Goal: Task Accomplishment & Management: Use online tool/utility

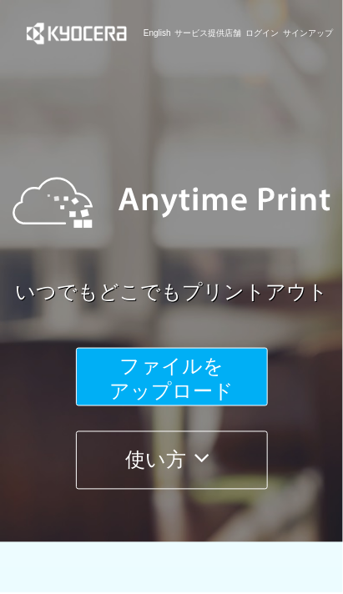
click at [233, 385] on button "ファイルを ​​アップロード" at bounding box center [172, 377] width 192 height 58
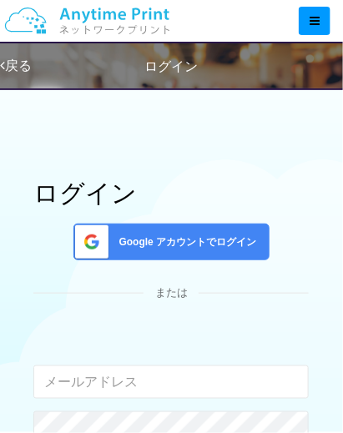
click at [243, 235] on span "Google アカウントでログイン" at bounding box center [185, 242] width 144 height 14
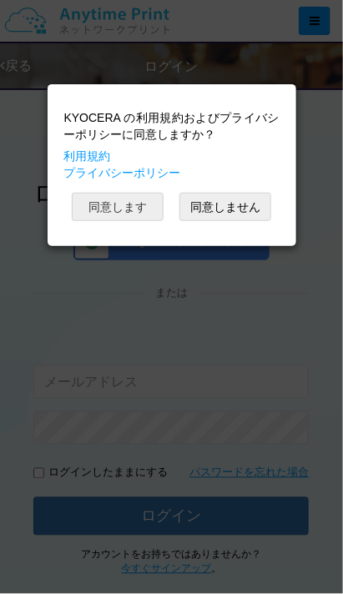
click at [148, 207] on button "同意します" at bounding box center [118, 207] width 92 height 28
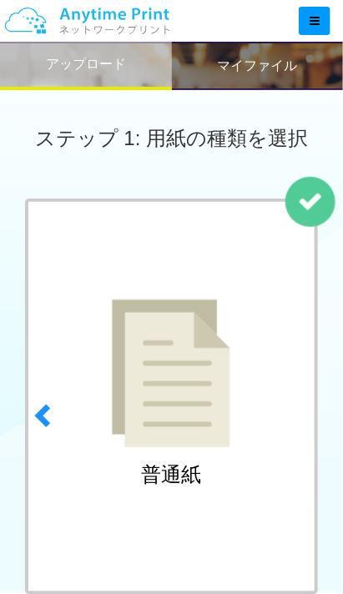
click at [311, 411] on link "next" at bounding box center [302, 410] width 46 height 425
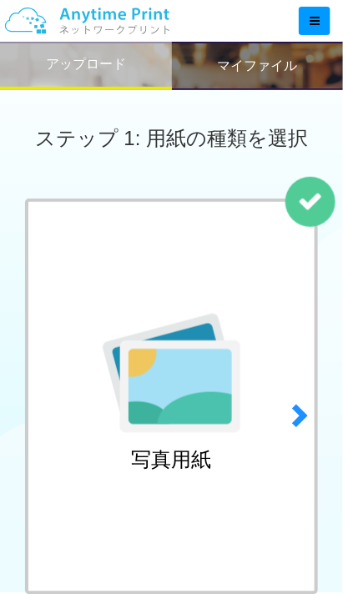
click at [44, 409] on span at bounding box center [44, 415] width 25 height 25
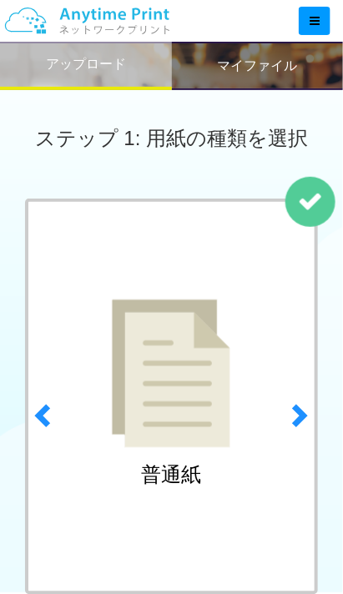
click at [257, 371] on div "普通紙" at bounding box center [171, 396] width 293 height 396
click at [309, 414] on span at bounding box center [298, 415] width 25 height 25
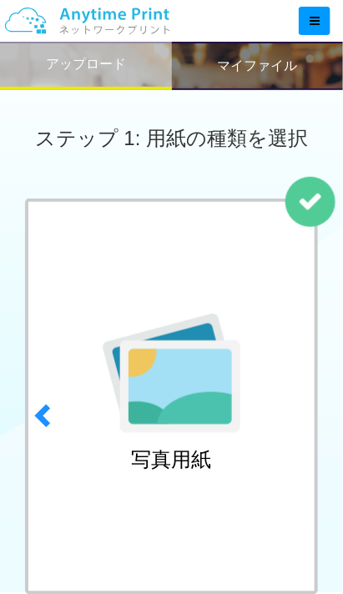
click at [300, 410] on span at bounding box center [298, 415] width 25 height 25
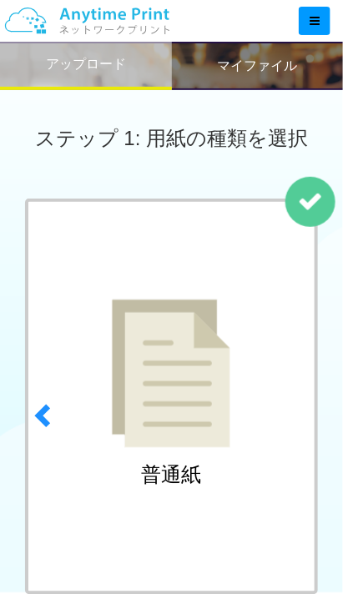
click at [313, 414] on link "next" at bounding box center [302, 410] width 46 height 425
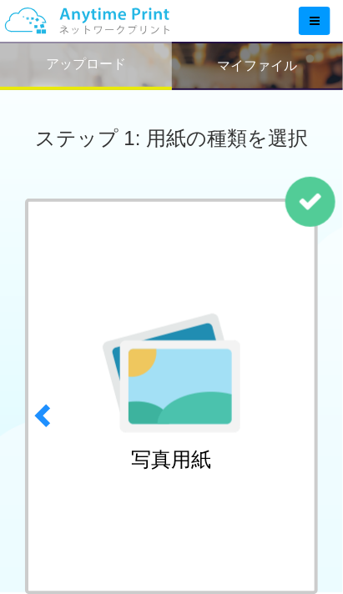
click at [318, 407] on link "next" at bounding box center [302, 410] width 46 height 425
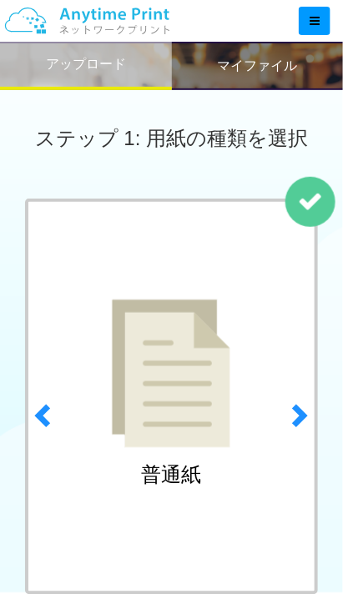
click at [283, 68] on h2 "マイファイル" at bounding box center [257, 65] width 80 height 15
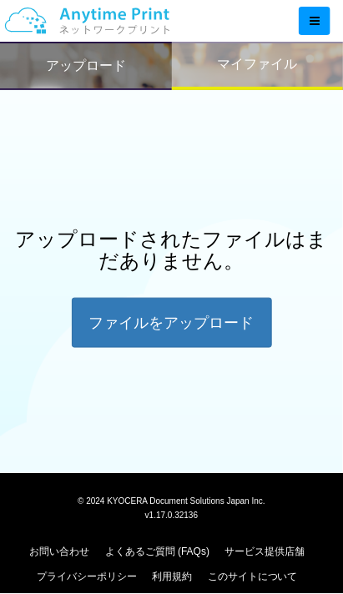
click at [271, 71] on h2 "マイファイル" at bounding box center [257, 64] width 80 height 15
click at [103, 68] on h2 "アップロード" at bounding box center [86, 65] width 80 height 15
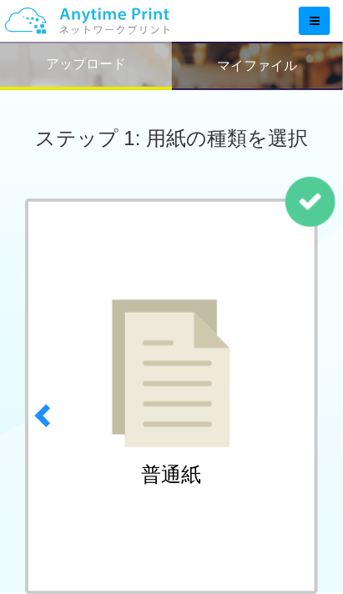
click at [298, 424] on span at bounding box center [298, 415] width 25 height 25
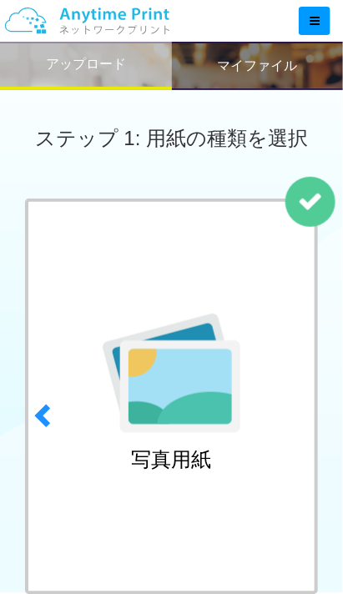
click at [318, 411] on link "next" at bounding box center [302, 410] width 46 height 425
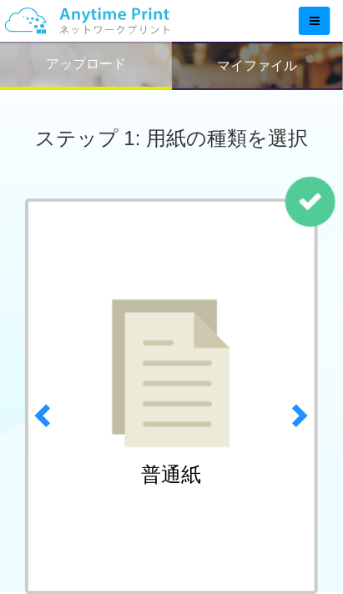
click at [128, 63] on div "アップロード" at bounding box center [86, 66] width 172 height 48
click at [125, 67] on h2 "アップロード" at bounding box center [86, 64] width 80 height 15
click at [276, 74] on div "マイファイル" at bounding box center [258, 66] width 172 height 48
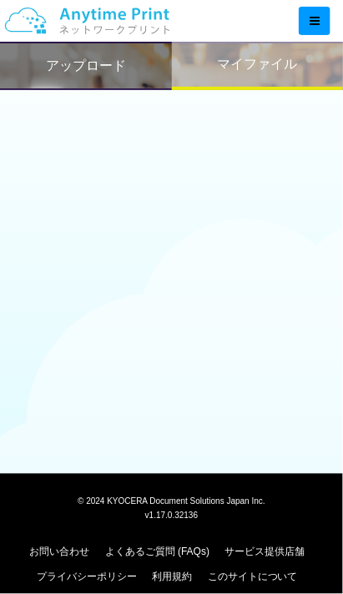
click at [290, 57] on h2 "マイファイル" at bounding box center [257, 64] width 80 height 15
click at [285, 69] on h2 "マイファイル" at bounding box center [257, 64] width 80 height 15
click at [205, 265] on div "アップロード マイファイル" at bounding box center [171, 237] width 343 height 474
click at [317, 13] on div at bounding box center [314, 21] width 32 height 28
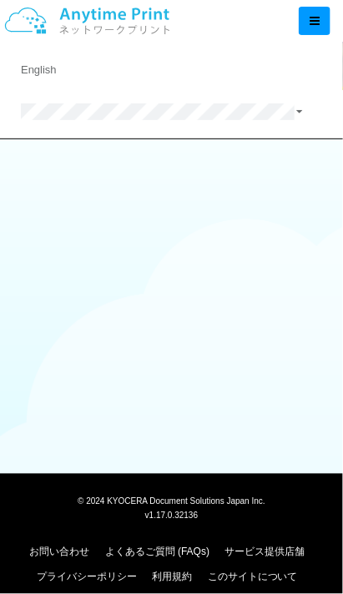
click at [173, 23] on img at bounding box center [87, 21] width 178 height 58
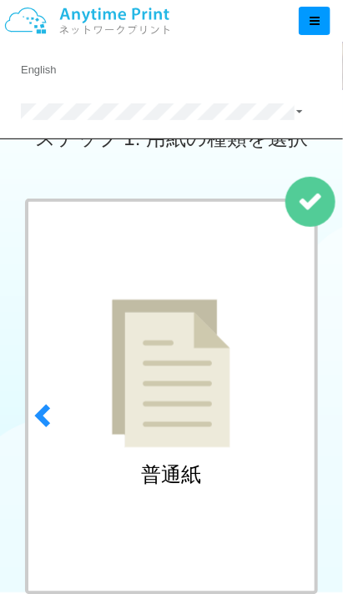
click at [298, 412] on span at bounding box center [298, 415] width 25 height 25
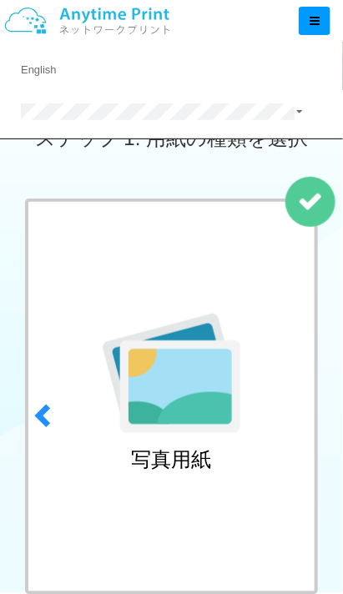
click at [298, 411] on span at bounding box center [298, 415] width 25 height 25
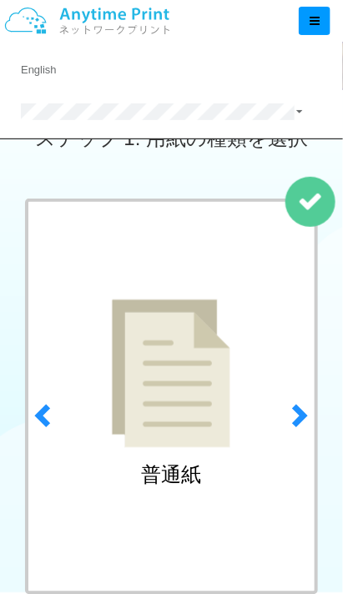
click at [314, 12] on div at bounding box center [314, 21] width 32 height 28
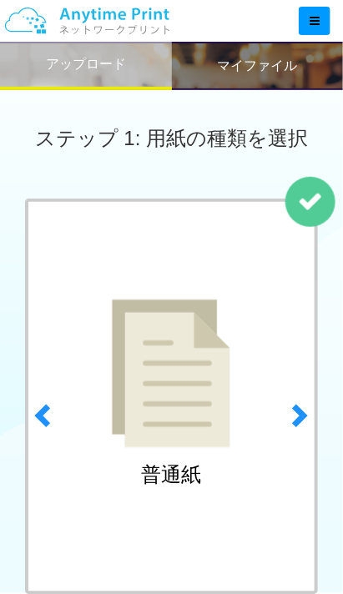
click at [121, 74] on div "アップロード" at bounding box center [86, 66] width 172 height 48
click at [275, 69] on h2 "マイファイル" at bounding box center [257, 65] width 80 height 15
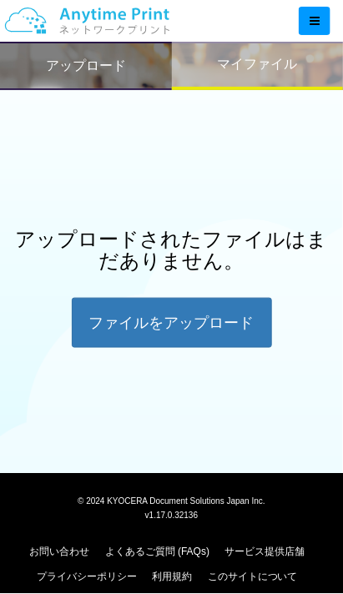
click at [245, 330] on div "ファイルを​​アップロード" at bounding box center [172, 323] width 200 height 50
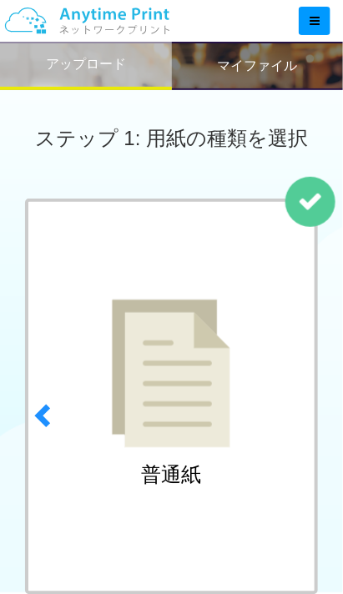
click at [280, 359] on link "next" at bounding box center [302, 410] width 46 height 425
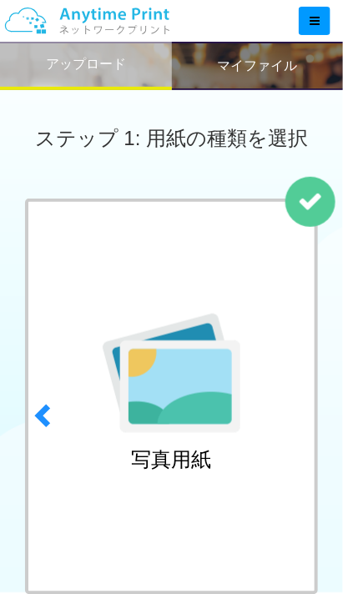
click at [308, 417] on span at bounding box center [298, 415] width 25 height 25
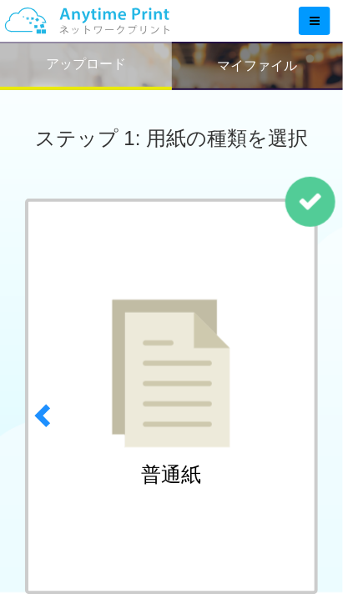
click at [315, 204] on link "next" at bounding box center [302, 410] width 46 height 425
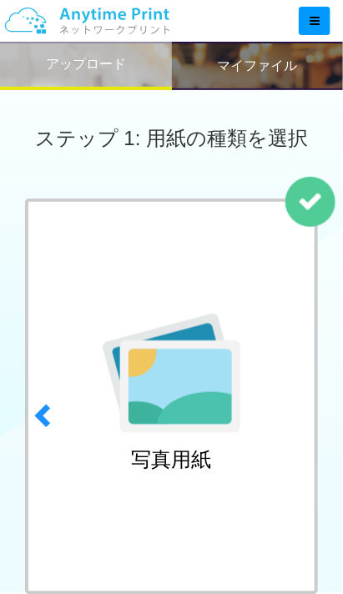
click at [311, 413] on link "next" at bounding box center [302, 410] width 46 height 425
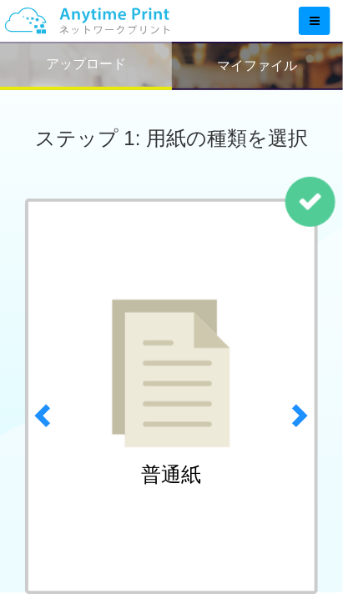
click at [252, 140] on span "ステップ 1: 用紙の種類を選択" at bounding box center [171, 138] width 273 height 23
click at [313, 408] on link "next" at bounding box center [302, 410] width 46 height 425
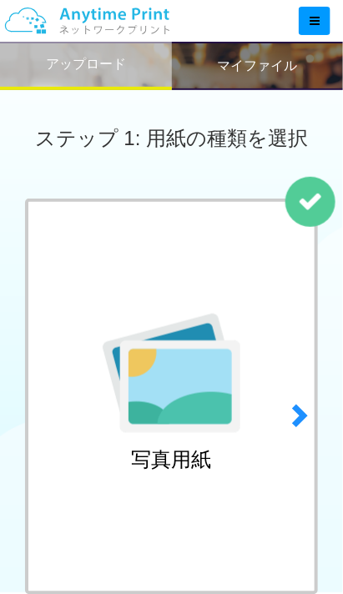
click at [53, 403] on span at bounding box center [44, 415] width 25 height 25
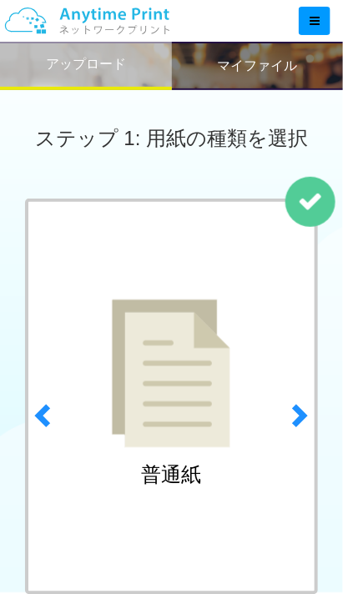
click at [181, 401] on img at bounding box center [171, 373] width 118 height 148
click at [200, 394] on img at bounding box center [171, 373] width 118 height 148
click at [208, 356] on img at bounding box center [171, 373] width 118 height 148
click at [226, 363] on img at bounding box center [171, 373] width 118 height 148
click at [234, 377] on div "普通紙" at bounding box center [171, 396] width 293 height 396
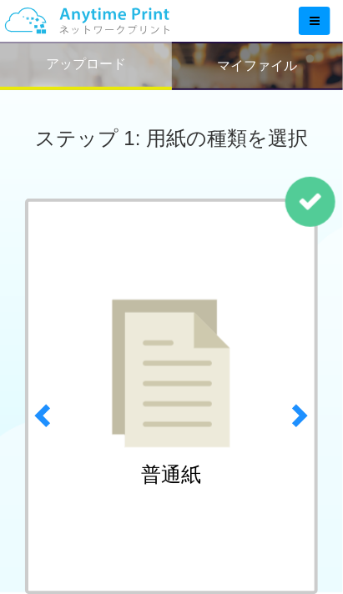
click at [202, 374] on img at bounding box center [171, 373] width 118 height 148
click at [194, 324] on img at bounding box center [171, 373] width 118 height 148
click at [201, 332] on img at bounding box center [171, 373] width 118 height 148
click at [219, 330] on img at bounding box center [171, 373] width 118 height 148
click at [313, 204] on link "next" at bounding box center [302, 410] width 46 height 425
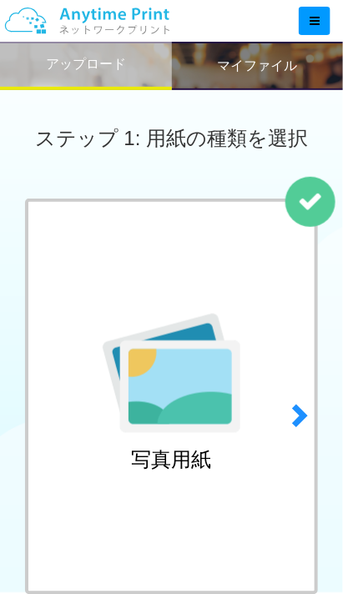
click at [58, 414] on link "previous" at bounding box center [41, 410] width 46 height 425
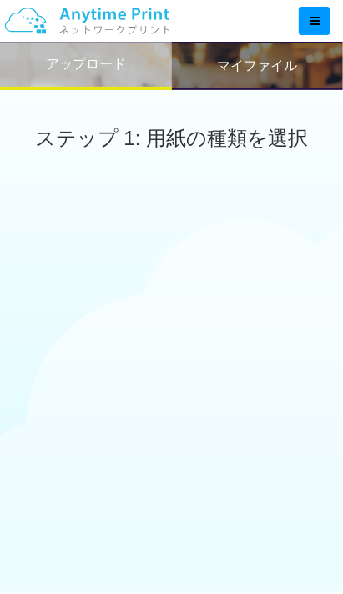
click at [301, 61] on div "マイファイル" at bounding box center [258, 66] width 172 height 48
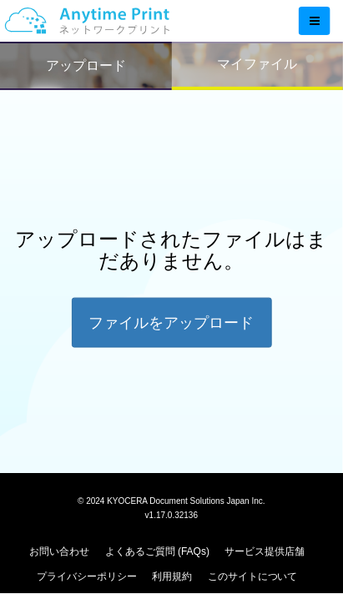
click at [127, 69] on div "アップロード" at bounding box center [86, 66] width 172 height 48
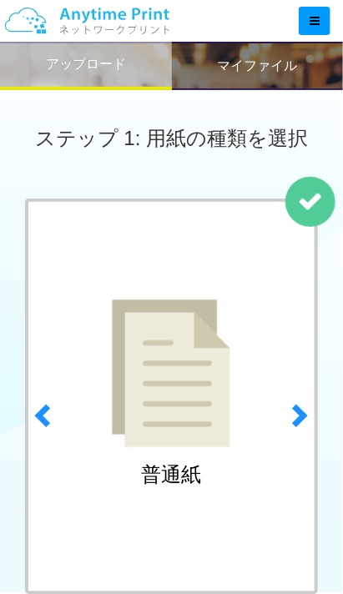
click at [138, 61] on div "アップロード" at bounding box center [86, 66] width 172 height 48
click at [128, 53] on div "アップロード" at bounding box center [86, 66] width 172 height 48
click at [297, 65] on div "マイファイル" at bounding box center [258, 66] width 172 height 48
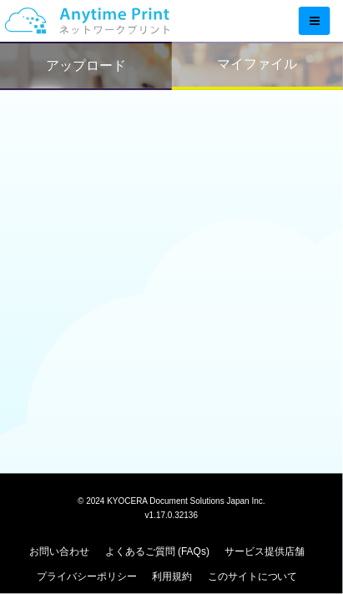
click at [142, 71] on div "アップロード" at bounding box center [86, 66] width 172 height 48
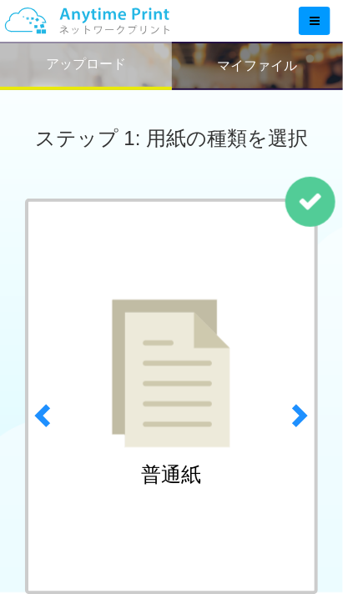
click at [132, 72] on div "アップロード" at bounding box center [86, 66] width 172 height 48
click at [118, 63] on h2 "アップロード" at bounding box center [86, 64] width 80 height 15
click at [230, 426] on img at bounding box center [171, 373] width 118 height 148
click at [232, 423] on div "普通紙" at bounding box center [171, 396] width 293 height 396
click at [250, 409] on div "普通紙" at bounding box center [171, 396] width 293 height 396
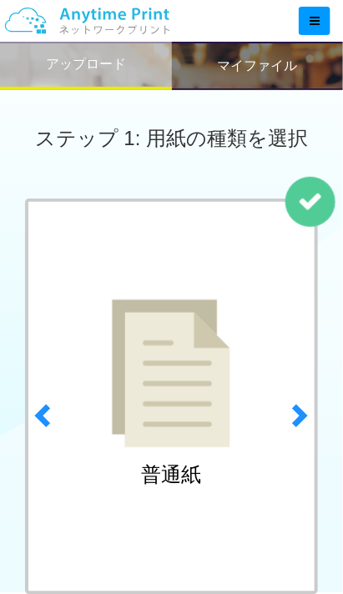
click at [303, 73] on div "マイファイル" at bounding box center [258, 66] width 172 height 48
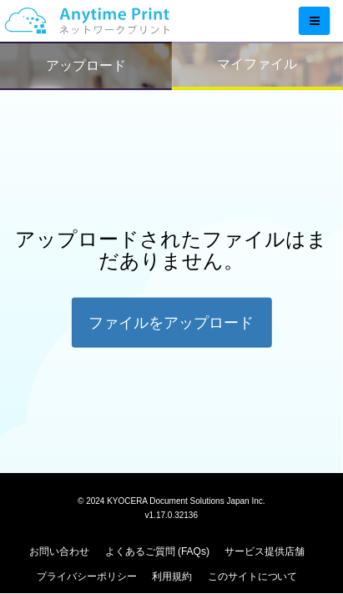
click at [242, 328] on div "ファイルを​​アップロード" at bounding box center [172, 323] width 200 height 50
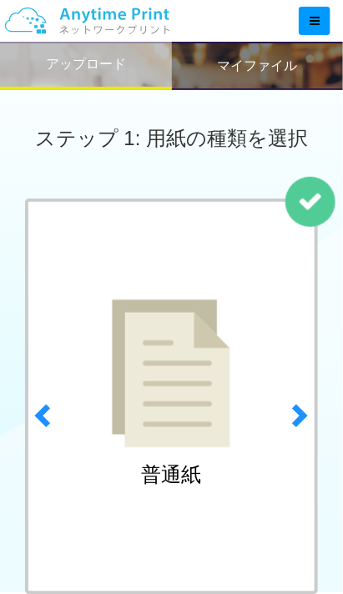
click at [188, 389] on img at bounding box center [171, 373] width 118 height 148
click at [248, 326] on div "普通紙" at bounding box center [171, 396] width 293 height 396
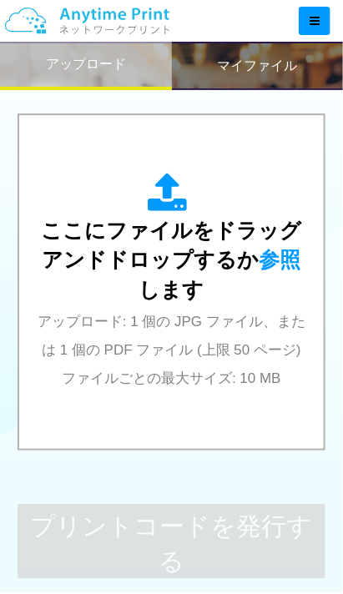
scroll to position [634, 0]
click at [188, 192] on icon at bounding box center [171, 194] width 47 height 42
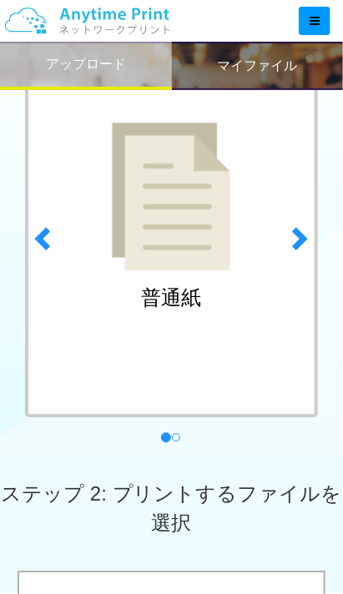
scroll to position [178, 0]
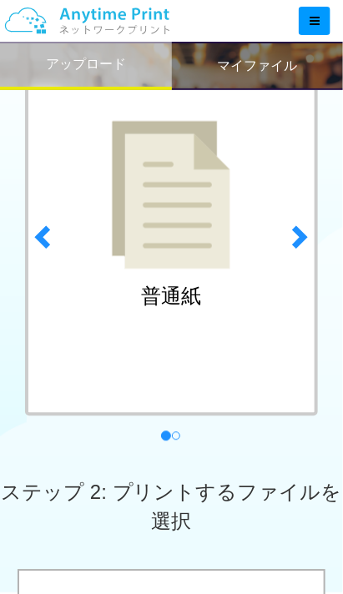
click at [235, 321] on div "普通紙" at bounding box center [171, 218] width 293 height 396
click at [225, 228] on img at bounding box center [171, 195] width 118 height 148
click at [236, 243] on div "普通紙" at bounding box center [171, 218] width 293 height 396
click at [245, 259] on div "普通紙" at bounding box center [171, 218] width 293 height 396
click at [253, 273] on div "普通紙" at bounding box center [171, 218] width 293 height 396
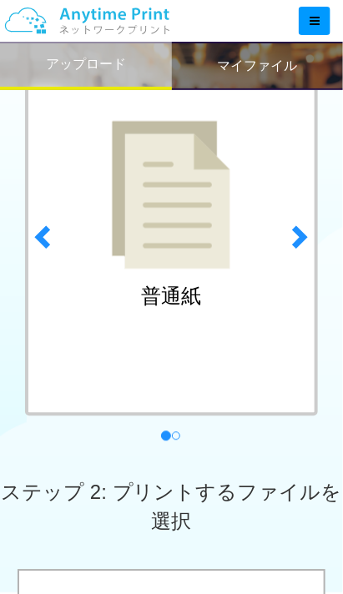
click at [249, 274] on div "普通紙" at bounding box center [171, 218] width 293 height 396
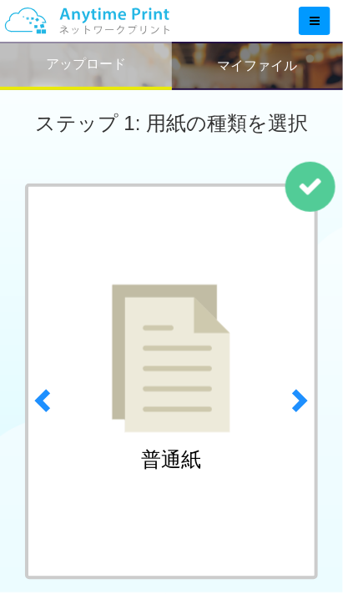
scroll to position [0, 0]
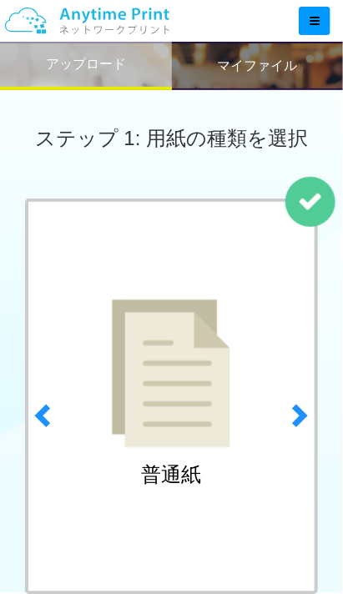
click at [208, 389] on img at bounding box center [171, 373] width 118 height 148
click at [227, 389] on img at bounding box center [171, 373] width 118 height 148
click at [237, 353] on div "普通紙" at bounding box center [171, 396] width 293 height 396
click at [233, 350] on div "普通紙" at bounding box center [171, 396] width 293 height 396
click at [229, 364] on img at bounding box center [171, 373] width 118 height 148
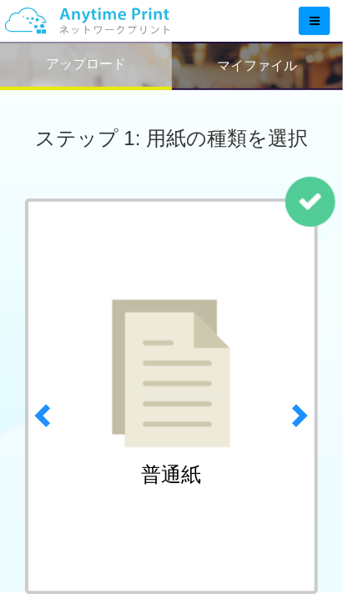
click at [235, 348] on div "普通紙" at bounding box center [171, 396] width 293 height 396
click at [250, 354] on div "普通紙" at bounding box center [171, 396] width 293 height 396
click at [256, 354] on div "普通紙" at bounding box center [171, 396] width 293 height 396
click at [252, 354] on div "普通紙" at bounding box center [171, 396] width 293 height 396
click at [252, 345] on div "普通紙" at bounding box center [171, 396] width 293 height 396
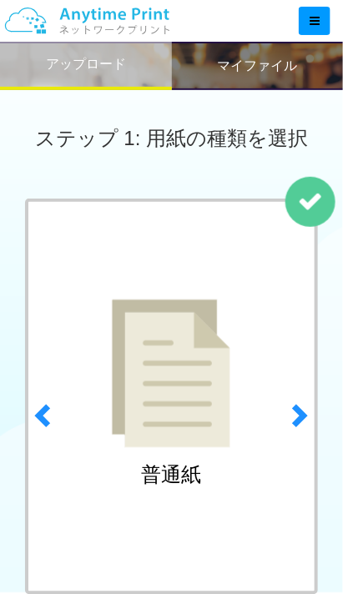
click at [163, 5] on img at bounding box center [87, 21] width 178 height 58
click at [313, 25] on icon at bounding box center [314, 21] width 10 height 12
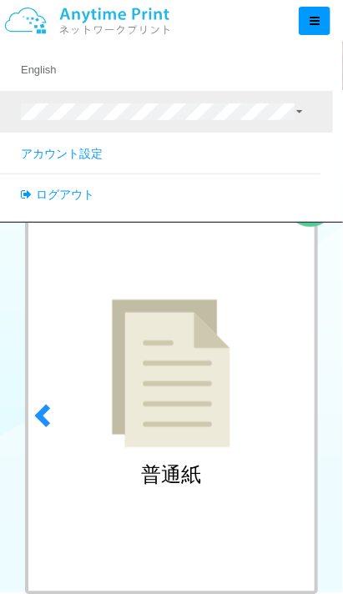
click at [310, 414] on span at bounding box center [298, 415] width 25 height 25
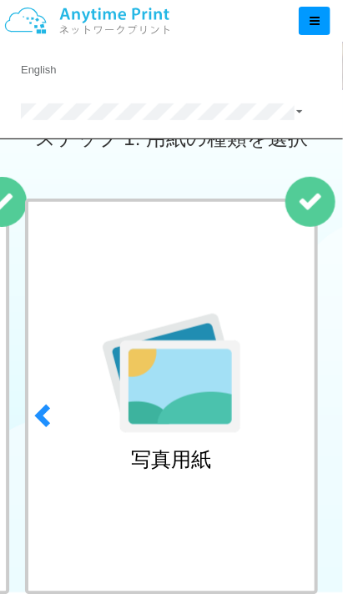
click at [295, 421] on span at bounding box center [298, 415] width 25 height 25
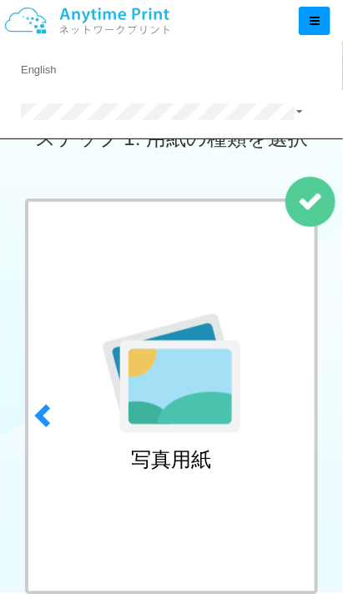
click at [310, 414] on span at bounding box center [298, 415] width 25 height 25
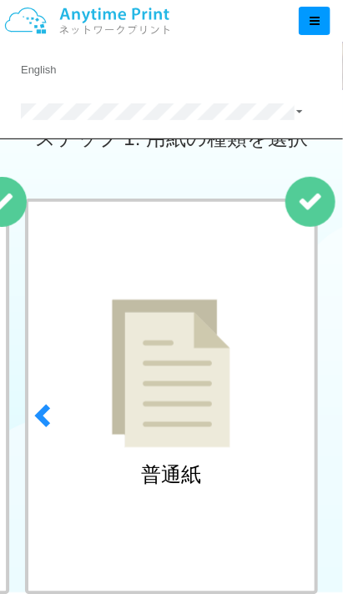
click at [314, 418] on link "next" at bounding box center [302, 410] width 46 height 425
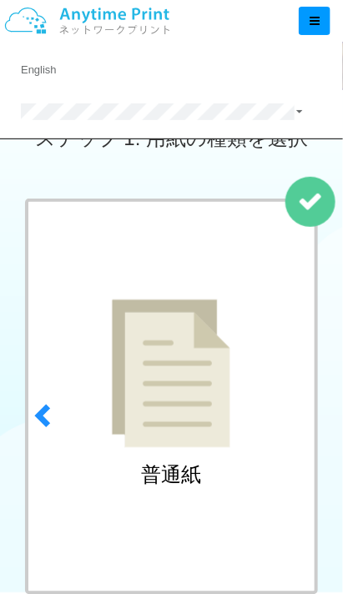
click at [304, 414] on span at bounding box center [298, 415] width 25 height 25
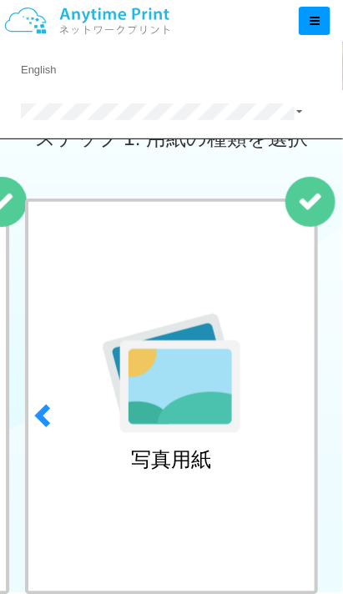
click at [312, 414] on link "next" at bounding box center [302, 410] width 46 height 425
click at [310, 413] on span at bounding box center [298, 415] width 25 height 25
click at [303, 420] on span at bounding box center [298, 415] width 25 height 25
